Goal: Entertainment & Leisure: Consume media (video, audio)

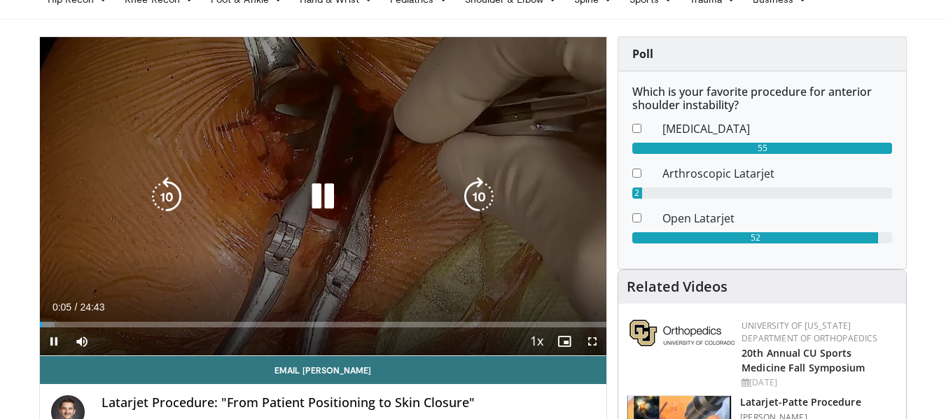
scroll to position [70, 0]
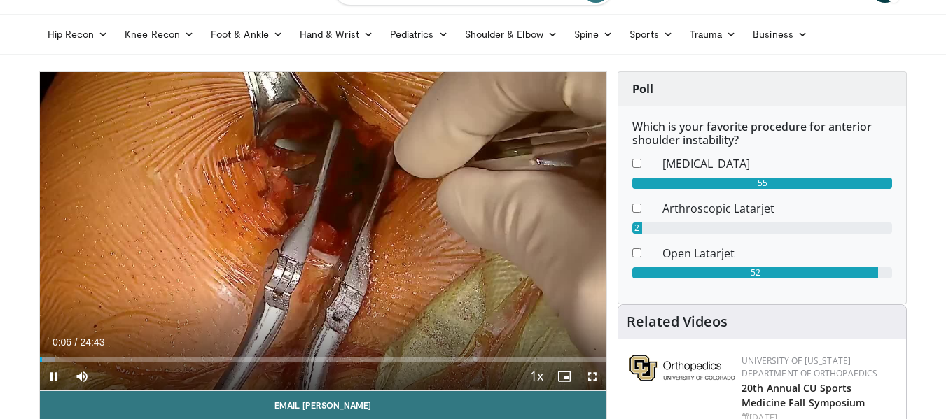
click at [594, 374] on span "Video Player" at bounding box center [592, 377] width 28 height 28
click at [57, 370] on span "Video Player" at bounding box center [54, 377] width 28 height 28
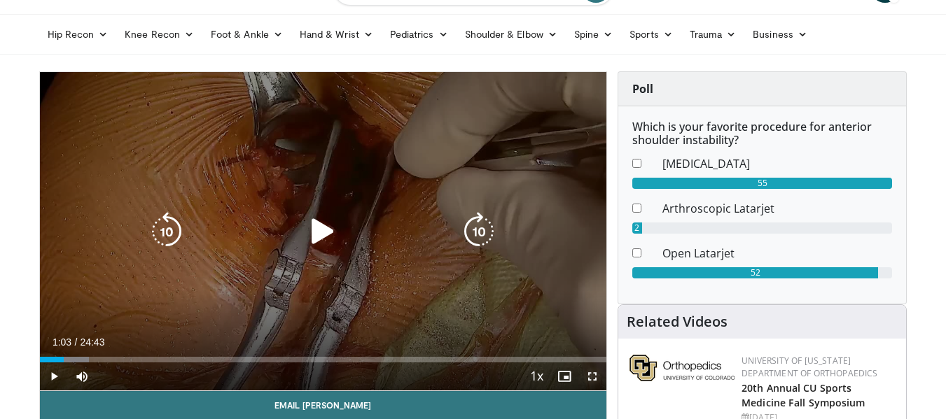
drag, startPoint x: 589, startPoint y: 374, endPoint x: 589, endPoint y: 459, distance: 84.7
click at [589, 374] on span "Video Player" at bounding box center [592, 377] width 28 height 28
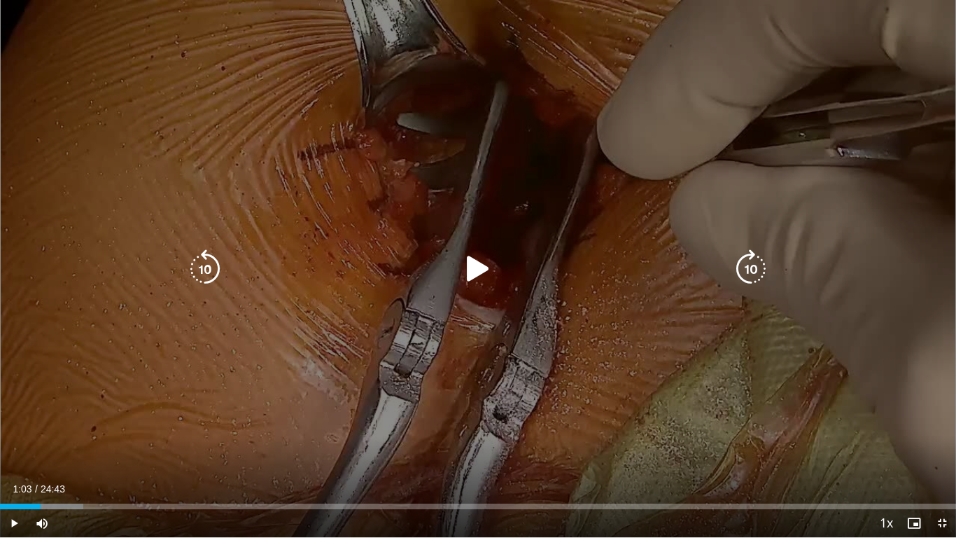
click at [475, 281] on icon "Video Player" at bounding box center [478, 268] width 39 height 39
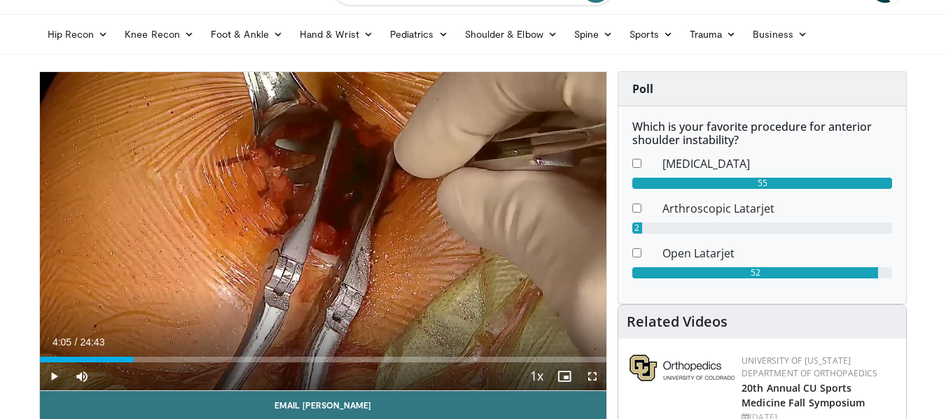
drag, startPoint x: 593, startPoint y: 372, endPoint x: 593, endPoint y: 456, distance: 84.7
click at [593, 372] on span "Video Player" at bounding box center [592, 377] width 28 height 28
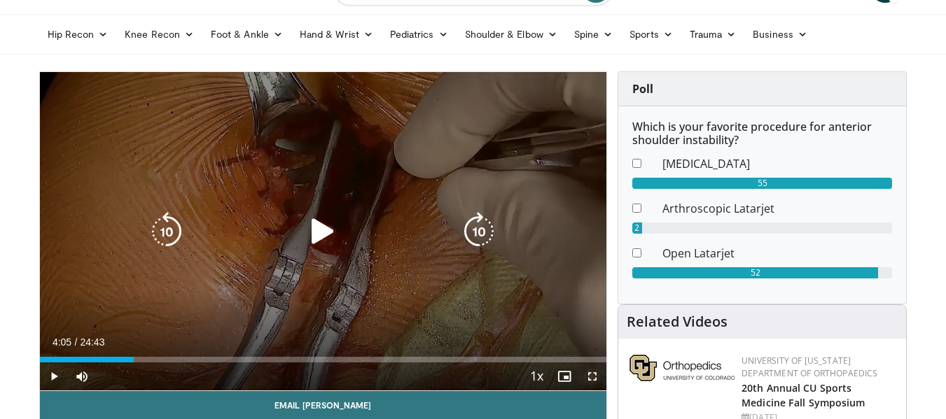
drag, startPoint x: 590, startPoint y: 376, endPoint x: 590, endPoint y: 461, distance: 84.7
click at [590, 376] on span "Video Player" at bounding box center [592, 377] width 28 height 28
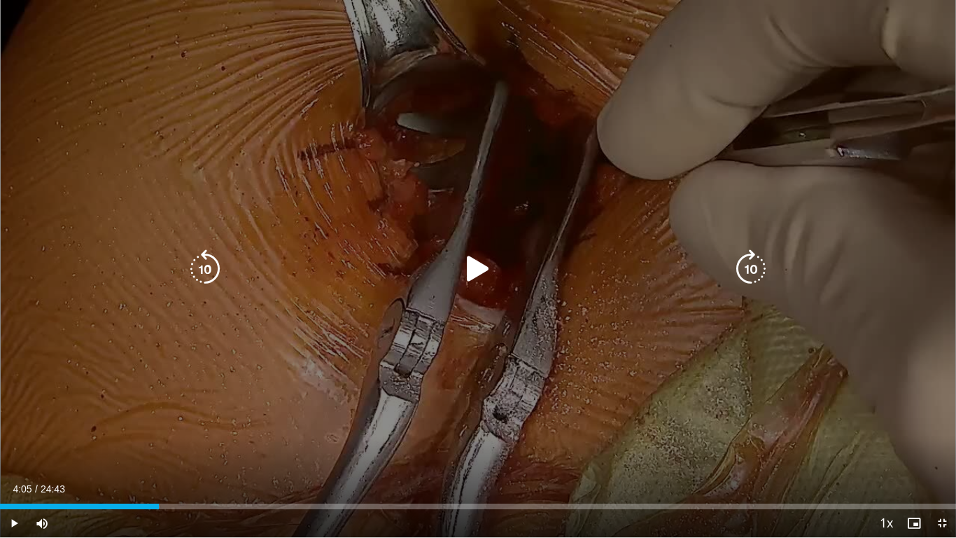
click at [483, 266] on icon "Video Player" at bounding box center [478, 268] width 39 height 39
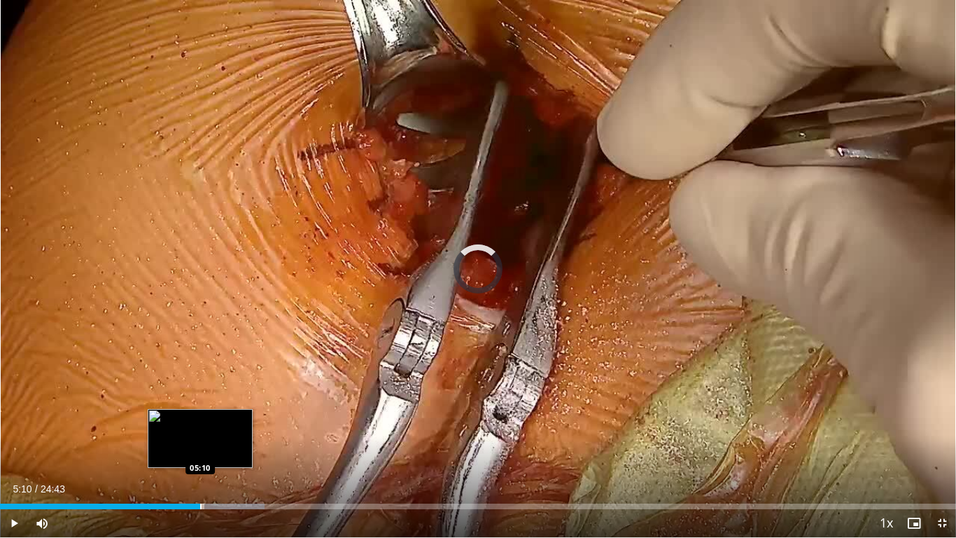
click at [200, 419] on div "Progress Bar" at bounding box center [200, 506] width 1 height 6
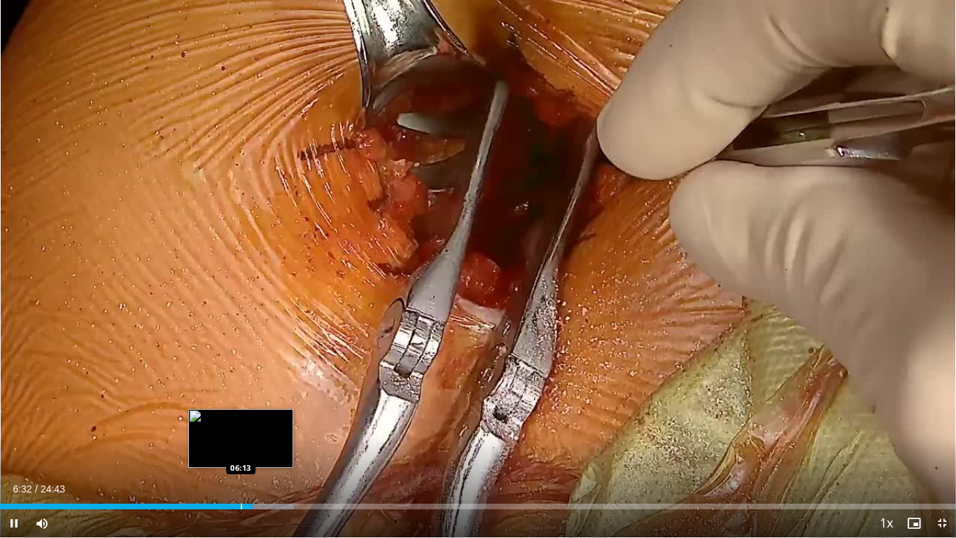
click at [240, 419] on div "Loaded : 30.77% 06:32 06:13" at bounding box center [478, 506] width 956 height 6
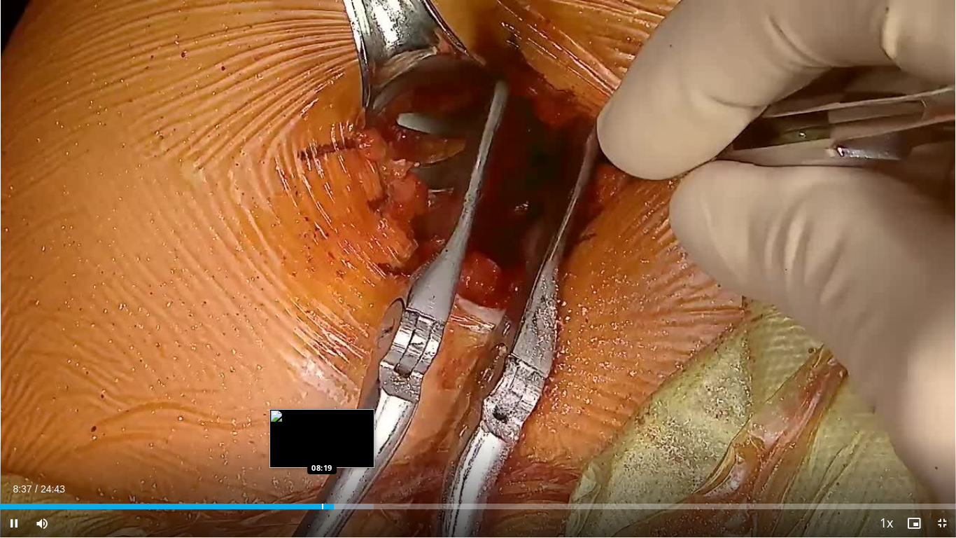
click at [322, 419] on div "Progress Bar" at bounding box center [322, 506] width 1 height 6
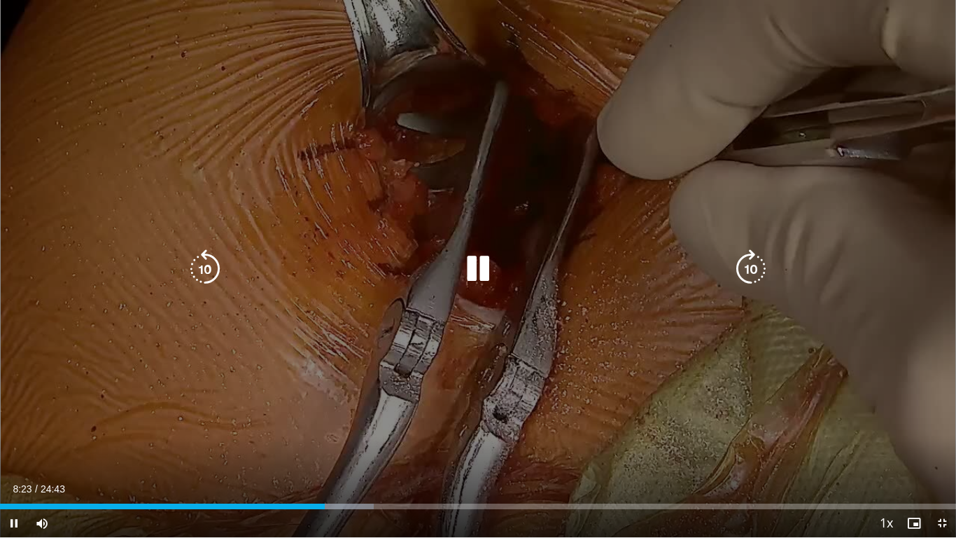
click at [545, 179] on div "10 seconds Tap to unmute" at bounding box center [478, 268] width 956 height 537
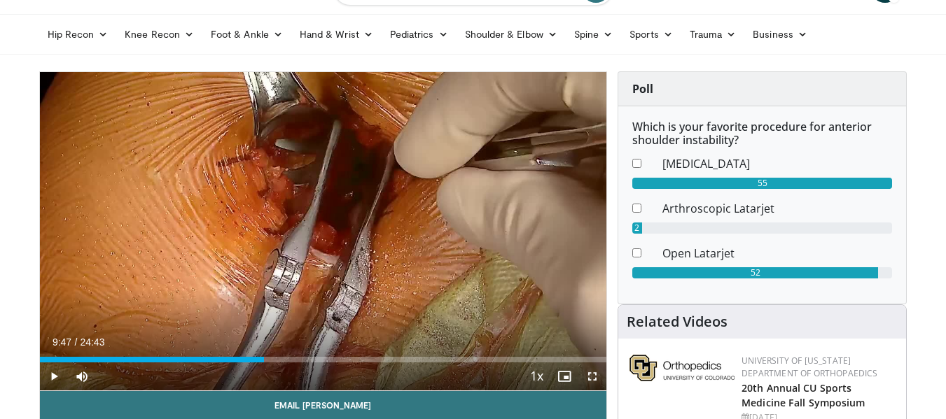
click at [591, 378] on span "Video Player" at bounding box center [592, 377] width 28 height 28
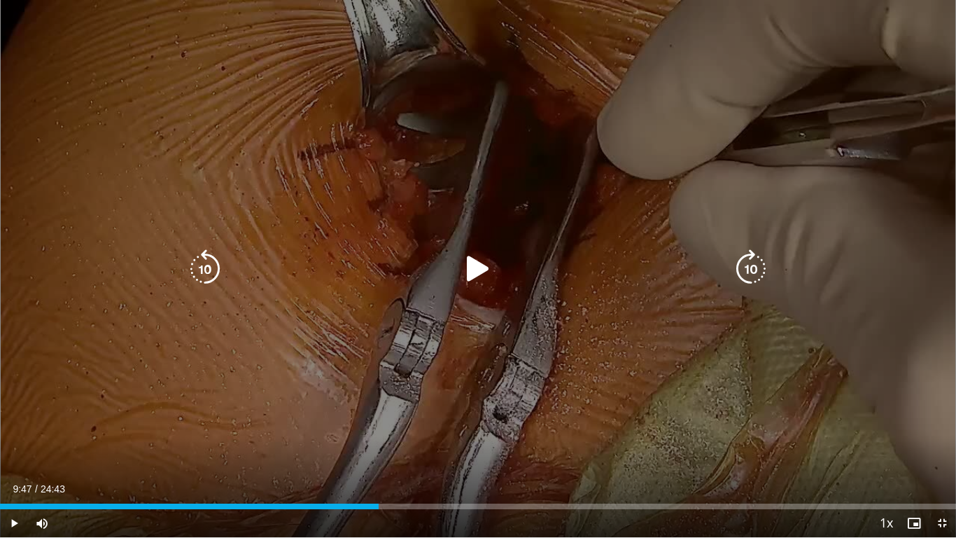
click at [486, 261] on icon "Video Player" at bounding box center [478, 268] width 39 height 39
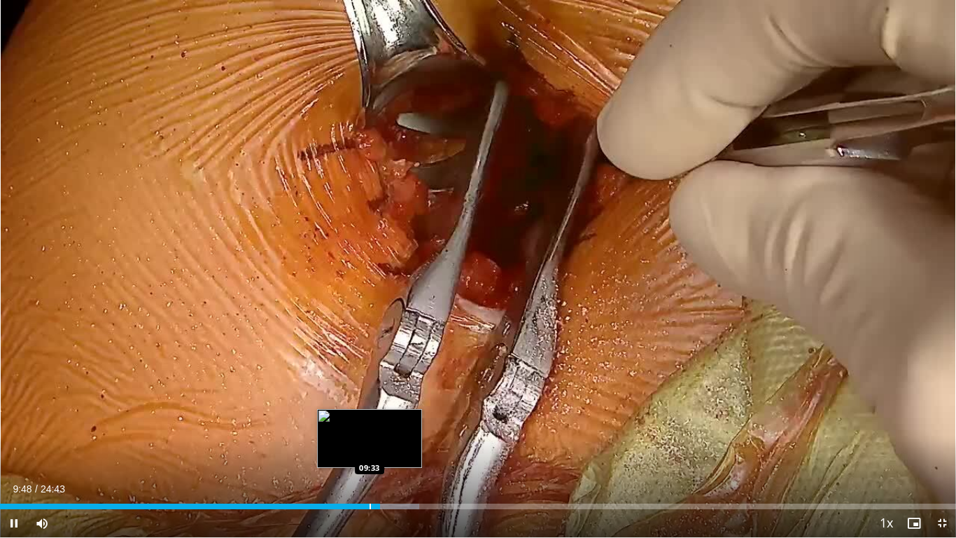
click at [370, 419] on div "Progress Bar" at bounding box center [370, 506] width 1 height 6
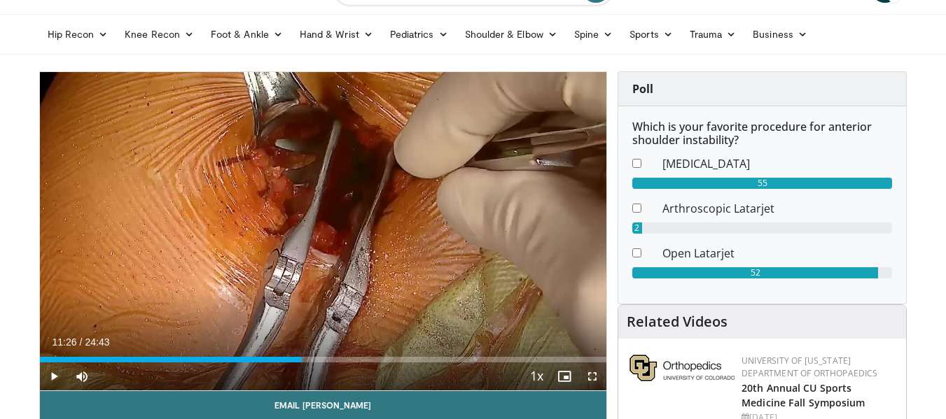
drag, startPoint x: 594, startPoint y: 371, endPoint x: 594, endPoint y: 456, distance: 84.7
click at [594, 371] on span "Video Player" at bounding box center [592, 377] width 28 height 28
click at [593, 312] on div "10 seconds Tap to unmute" at bounding box center [323, 231] width 567 height 319
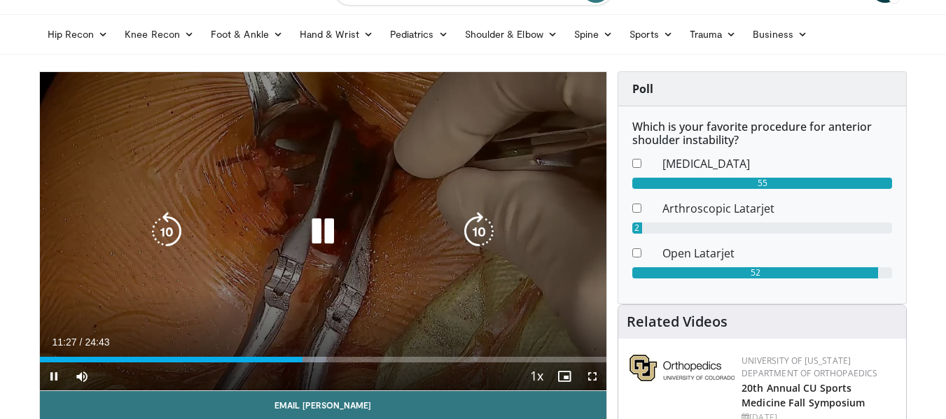
click at [337, 233] on icon "Video Player" at bounding box center [322, 231] width 39 height 39
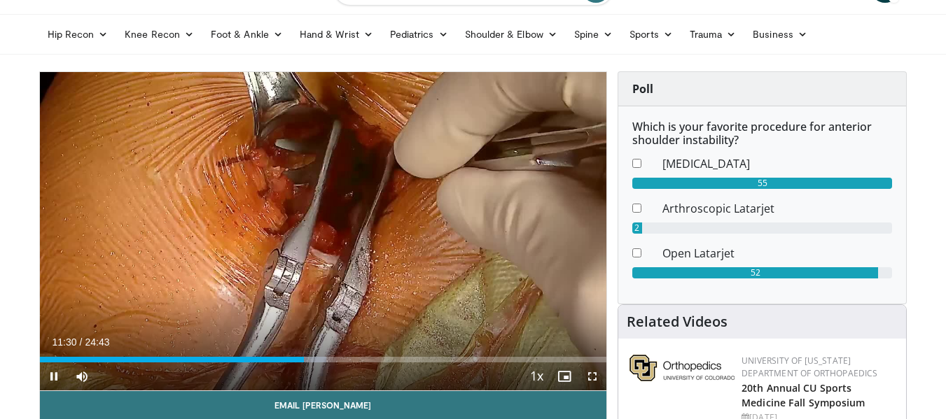
click at [537, 97] on div "10 seconds Tap to unmute" at bounding box center [323, 231] width 567 height 319
click at [592, 369] on span "Video Player" at bounding box center [592, 377] width 28 height 28
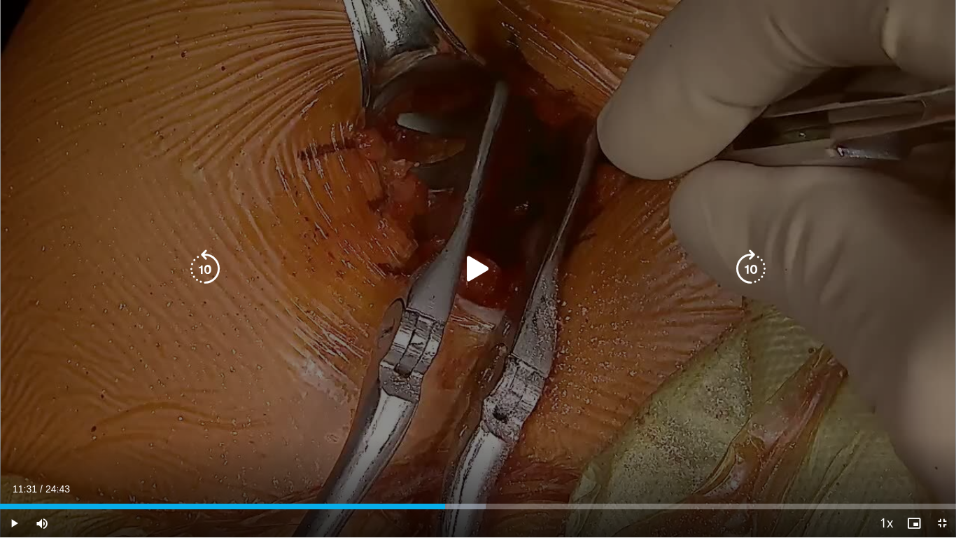
click at [482, 263] on icon "Video Player" at bounding box center [478, 268] width 39 height 39
click at [482, 263] on div "10 seconds Tap to unmute" at bounding box center [478, 268] width 956 height 537
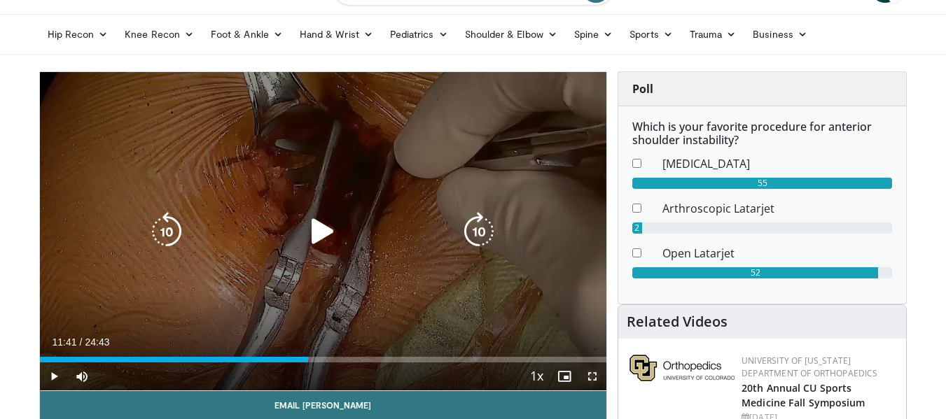
drag, startPoint x: 592, startPoint y: 379, endPoint x: 592, endPoint y: 464, distance: 84.7
click at [592, 379] on span "Video Player" at bounding box center [592, 377] width 28 height 28
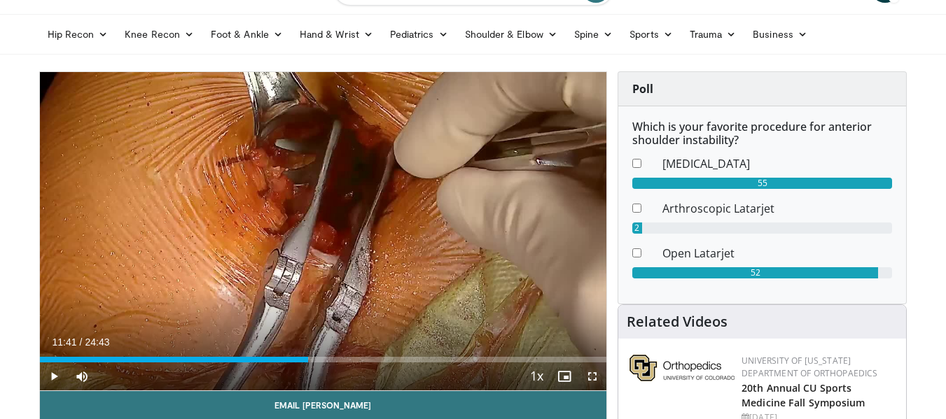
click at [595, 370] on span "Video Player" at bounding box center [592, 377] width 28 height 28
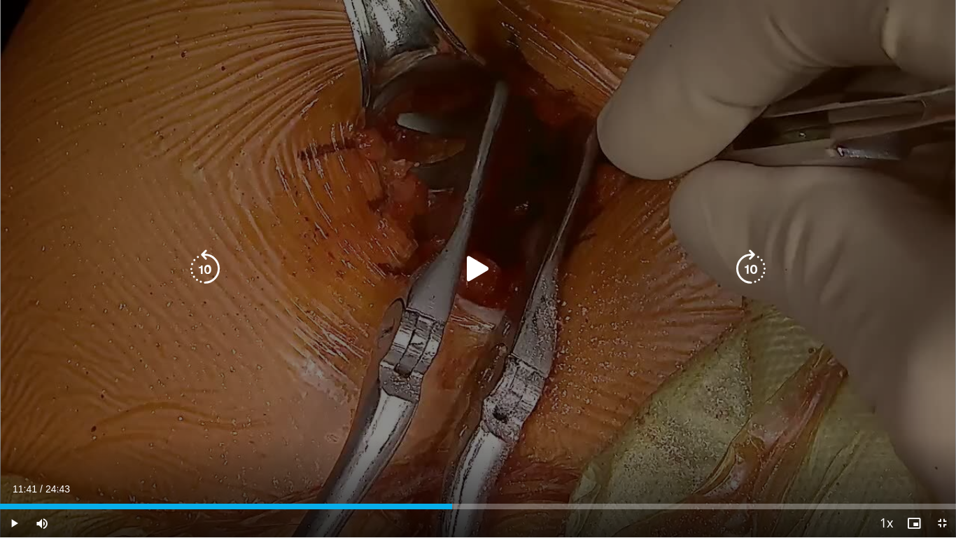
click at [487, 268] on icon "Video Player" at bounding box center [478, 268] width 39 height 39
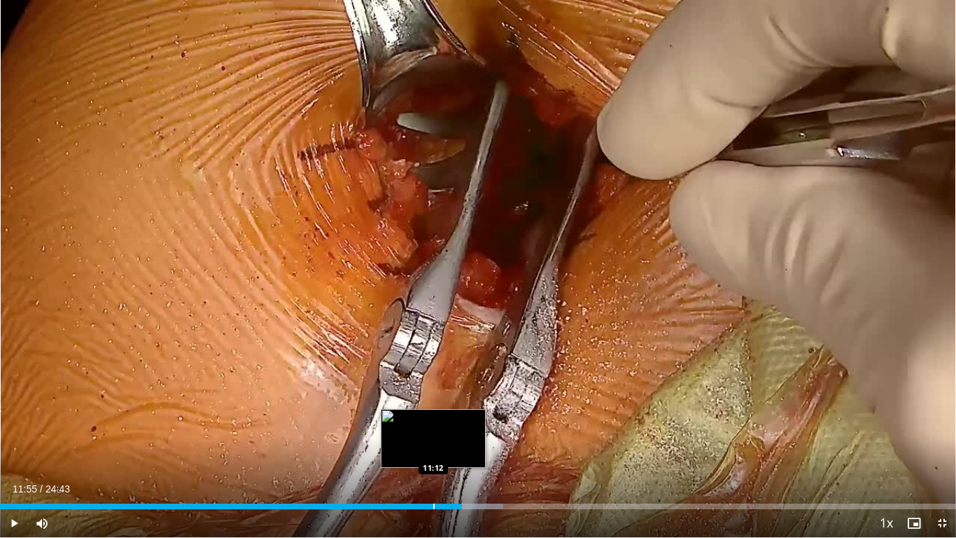
click at [433, 419] on div "Progress Bar" at bounding box center [433, 506] width 1 height 6
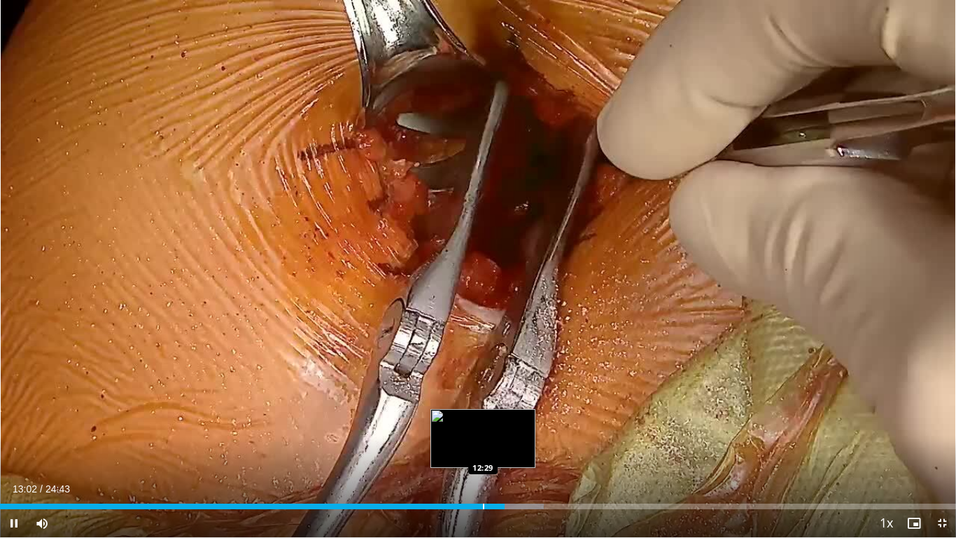
click at [483, 419] on div "Loaded : 56.85% 13:02 12:29" at bounding box center [478, 502] width 956 height 13
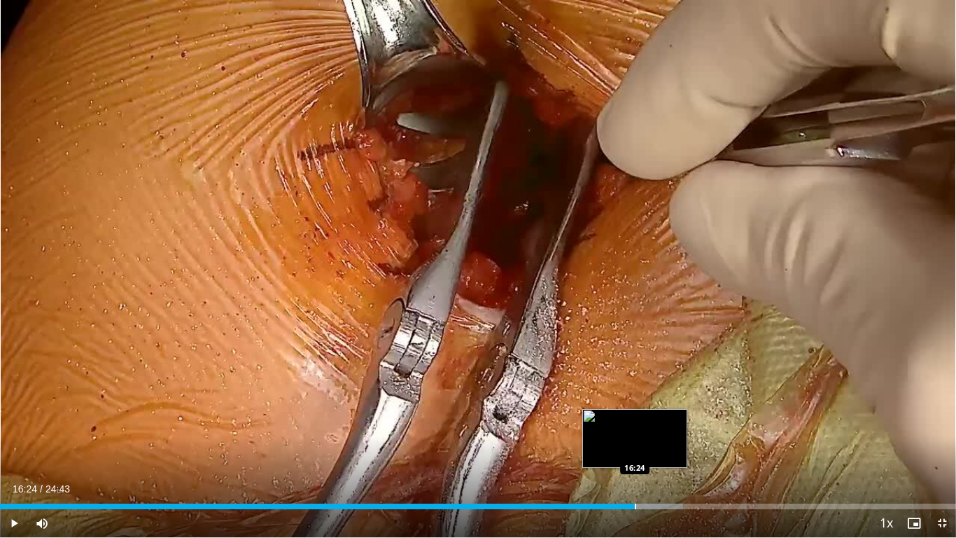
click at [635, 419] on div "Loaded : 71.48% 16:24 16:24" at bounding box center [478, 502] width 956 height 13
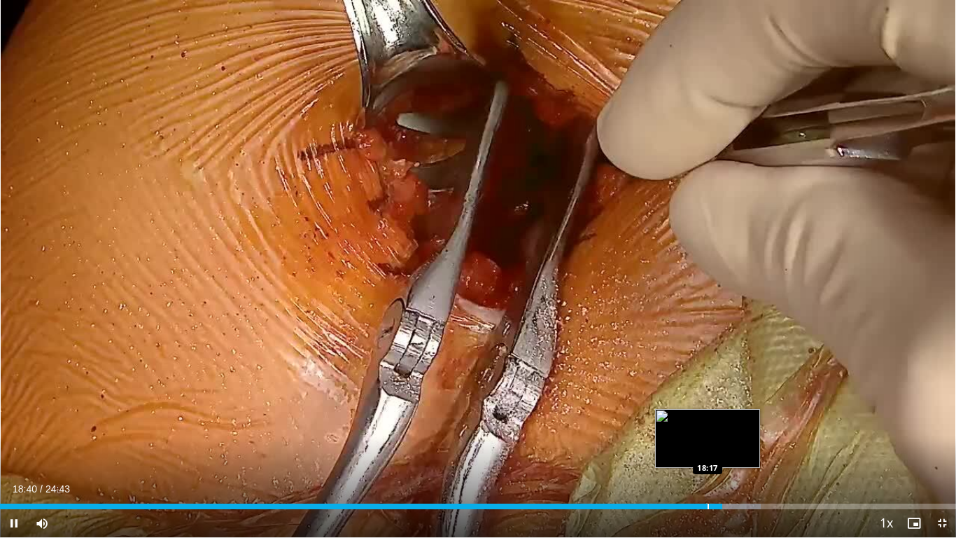
click at [708, 419] on div "Loaded : 79.57% 18:40 18:17" at bounding box center [478, 502] width 956 height 13
click at [713, 419] on div "Progress Bar" at bounding box center [713, 506] width 1 height 6
click at [717, 419] on div "Progress Bar" at bounding box center [717, 506] width 1 height 6
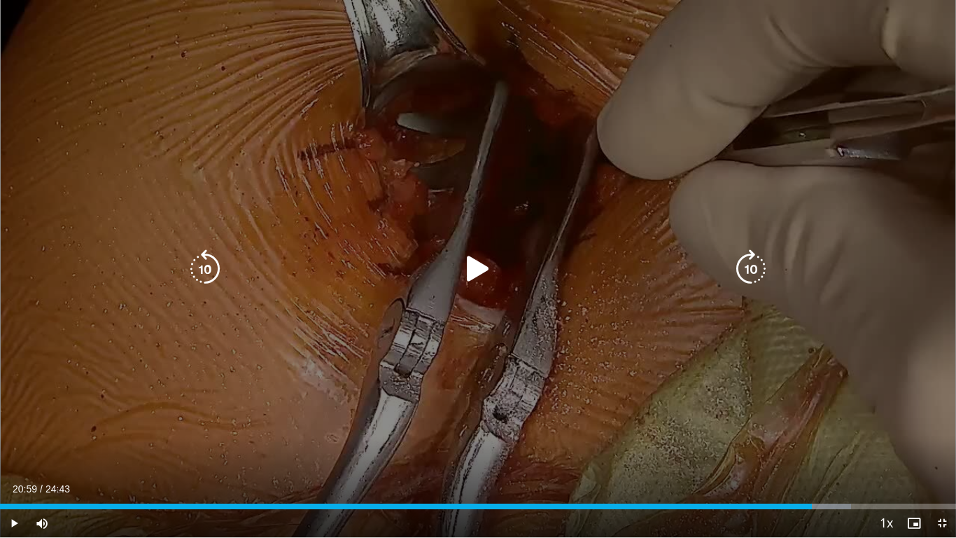
click at [479, 274] on icon "Video Player" at bounding box center [478, 268] width 39 height 39
click at [501, 395] on div "10 seconds Tap to unmute" at bounding box center [478, 268] width 956 height 537
click at [476, 271] on icon "Video Player" at bounding box center [478, 268] width 39 height 39
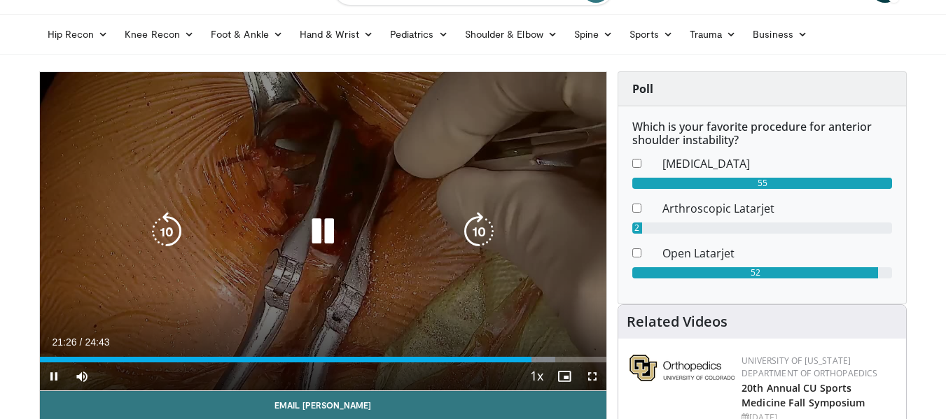
click at [328, 238] on icon "Video Player" at bounding box center [322, 231] width 39 height 39
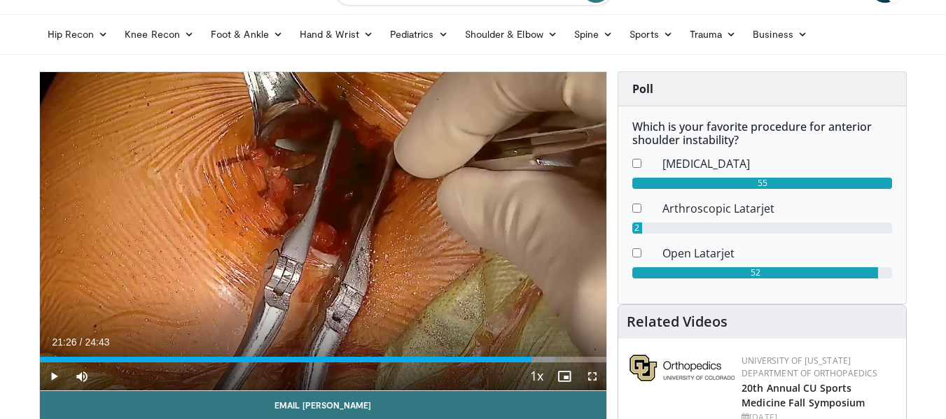
drag, startPoint x: 600, startPoint y: 376, endPoint x: 600, endPoint y: 461, distance: 84.7
click at [600, 376] on span "Video Player" at bounding box center [592, 377] width 28 height 28
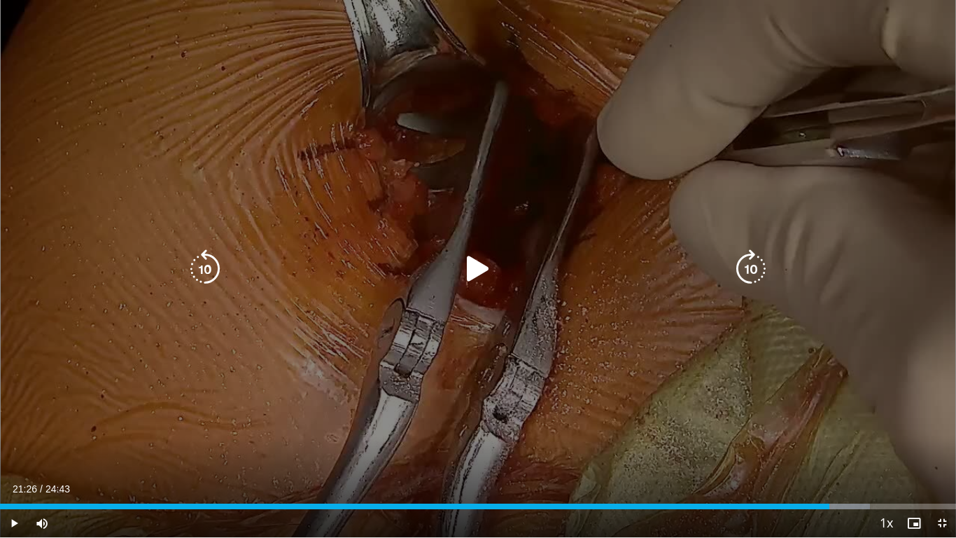
click at [474, 268] on icon "Video Player" at bounding box center [478, 268] width 39 height 39
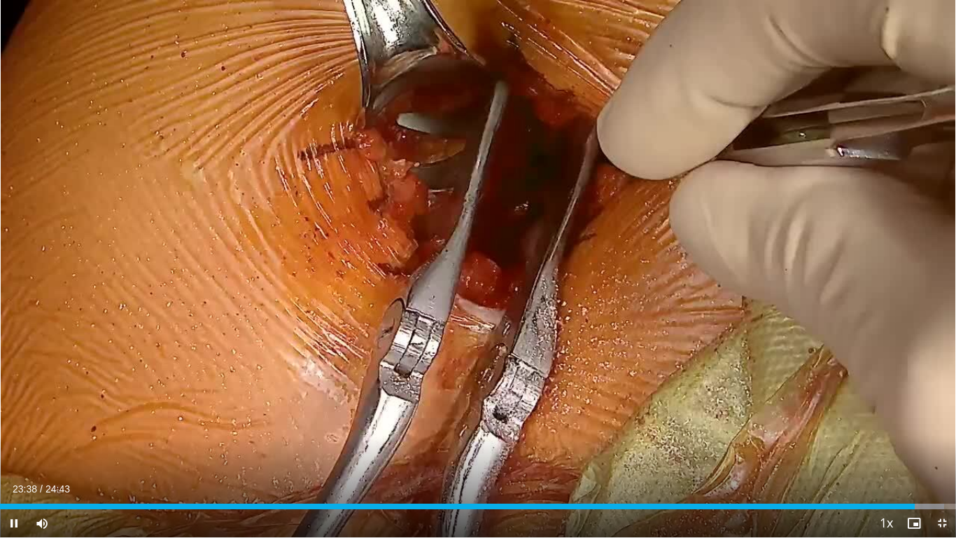
click at [945, 419] on span "Video Player" at bounding box center [942, 523] width 28 height 28
